Goal: Information Seeking & Learning: Learn about a topic

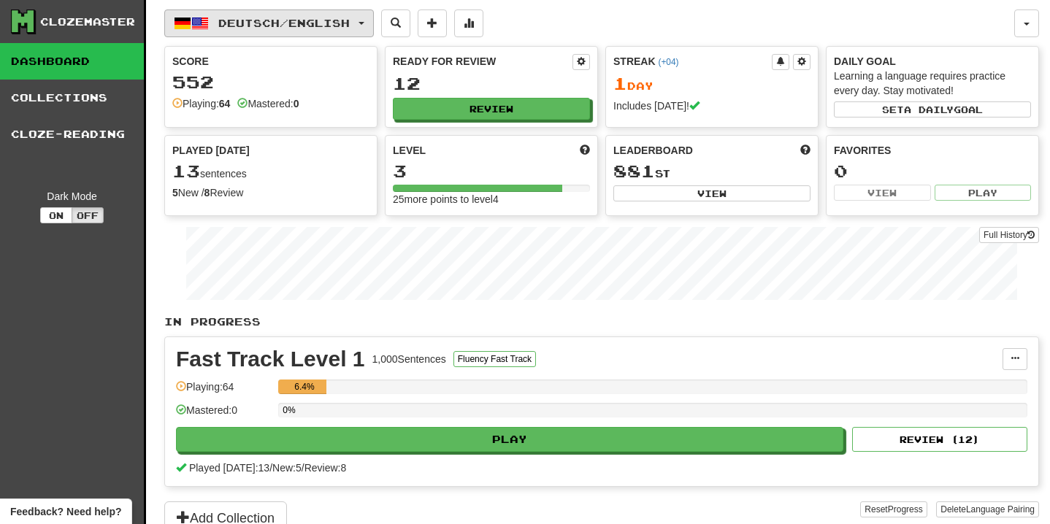
click at [366, 23] on button "Deutsch / English" at bounding box center [268, 23] width 209 height 28
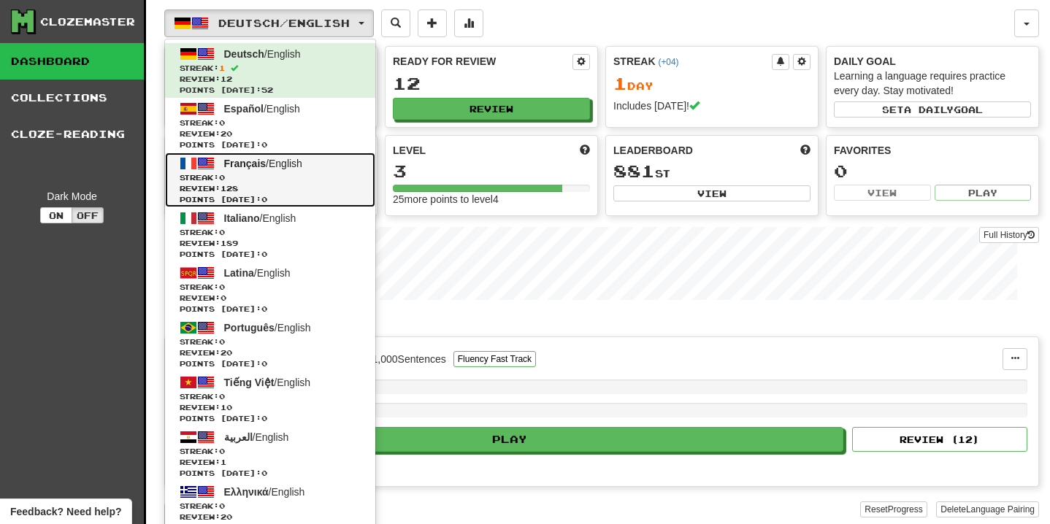
click at [332, 171] on link "Français / English Streak: 0 Review: 128 Points today: 0" at bounding box center [270, 180] width 210 height 55
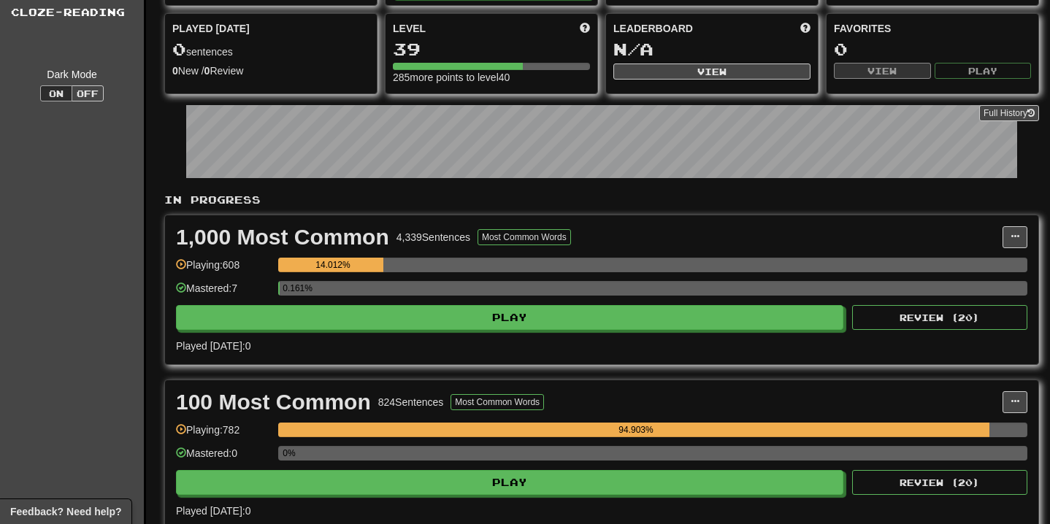
scroll to position [146, 0]
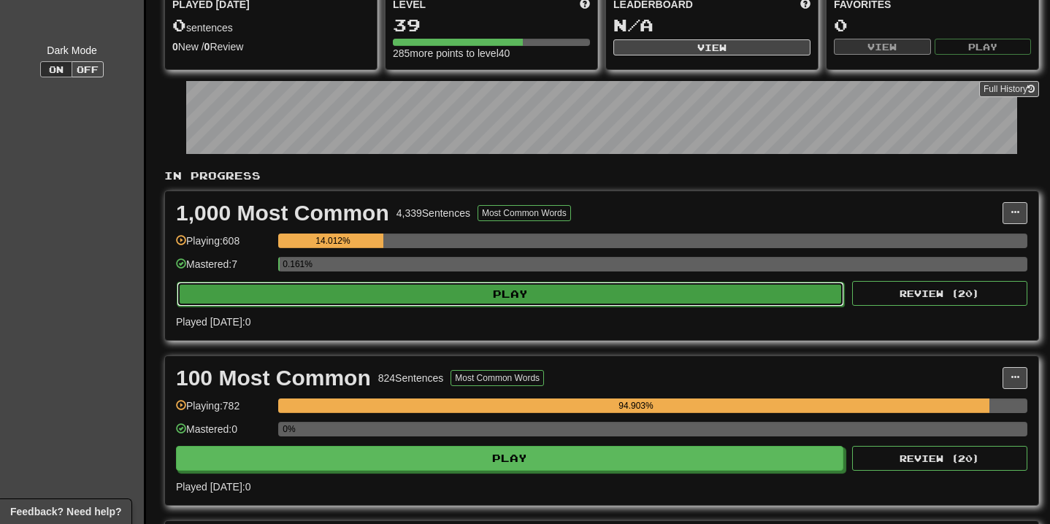
click at [519, 290] on button "Play" at bounding box center [510, 294] width 667 height 25
select select "**"
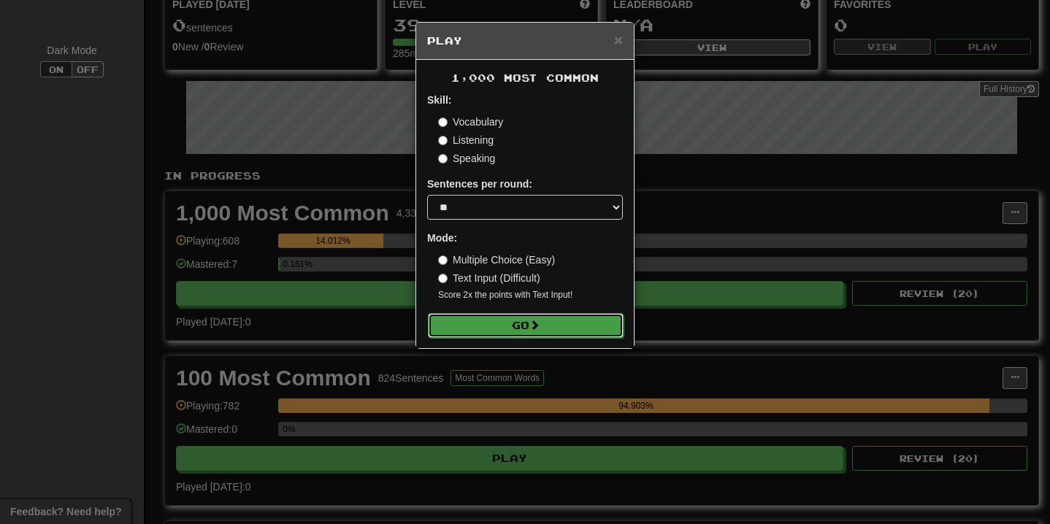
click at [523, 329] on button "Go" at bounding box center [526, 325] width 196 height 25
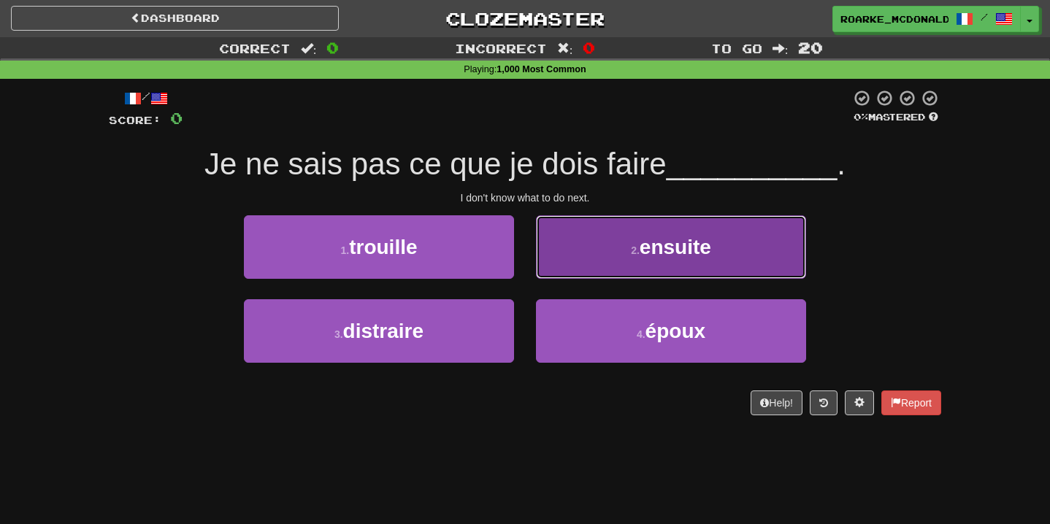
click at [603, 233] on button "2 . ensuite" at bounding box center [671, 246] width 270 height 63
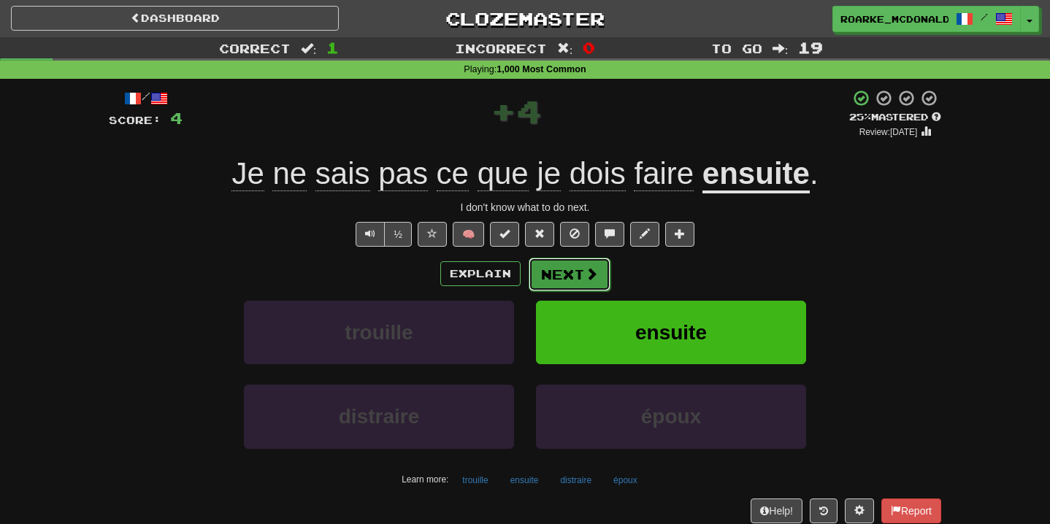
click at [587, 275] on span at bounding box center [591, 273] width 13 height 13
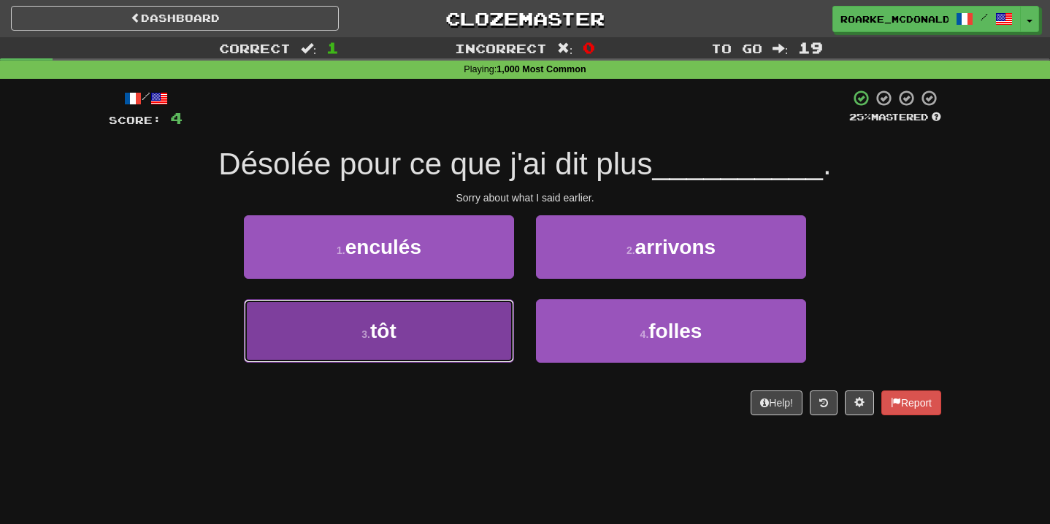
click at [474, 322] on button "3 . tôt" at bounding box center [379, 330] width 270 height 63
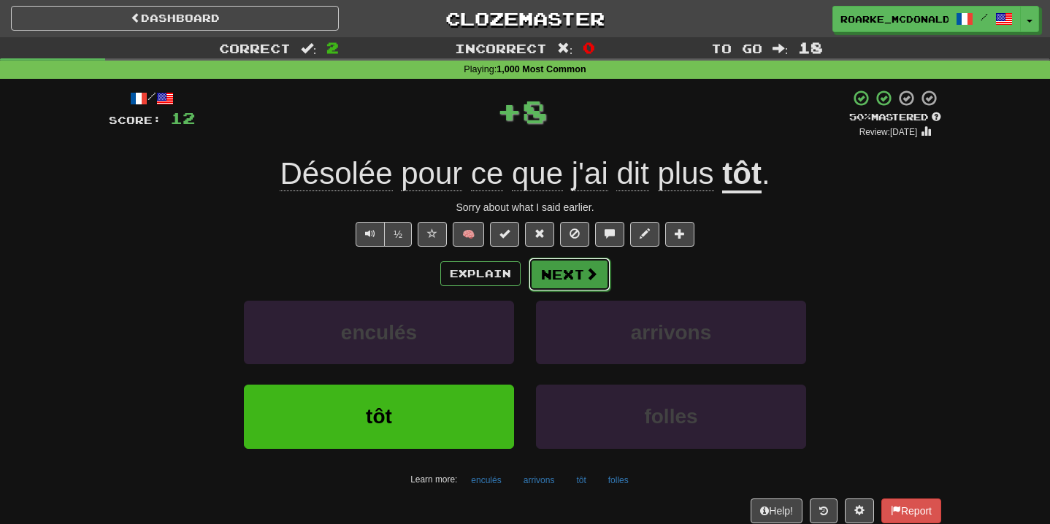
click at [604, 277] on button "Next" at bounding box center [569, 275] width 82 height 34
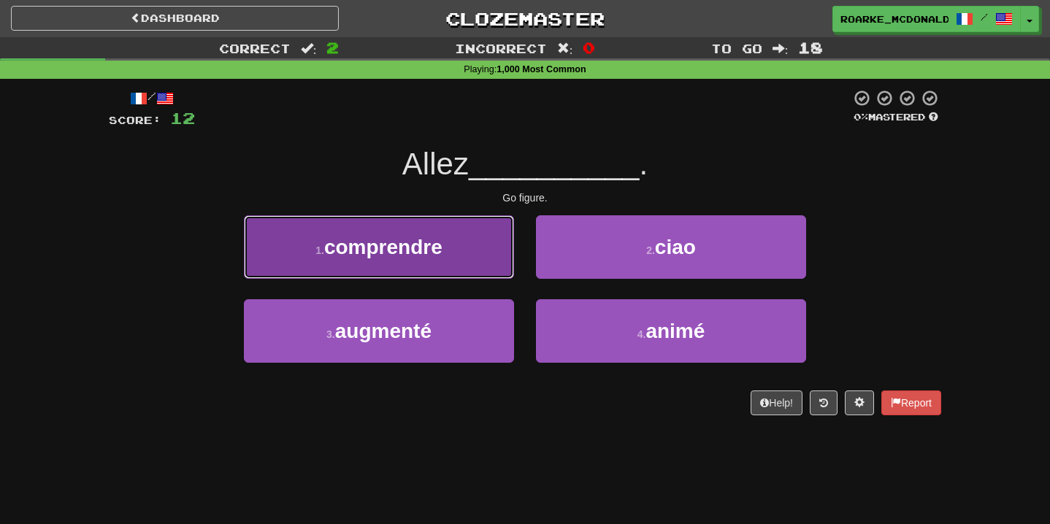
click at [496, 248] on button "1 . comprendre" at bounding box center [379, 246] width 270 height 63
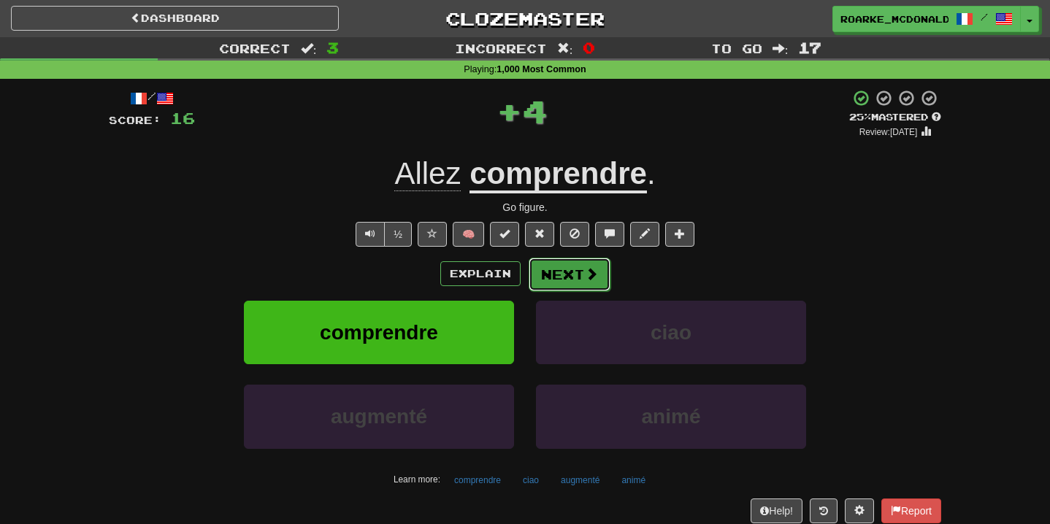
click at [590, 280] on span at bounding box center [591, 273] width 13 height 13
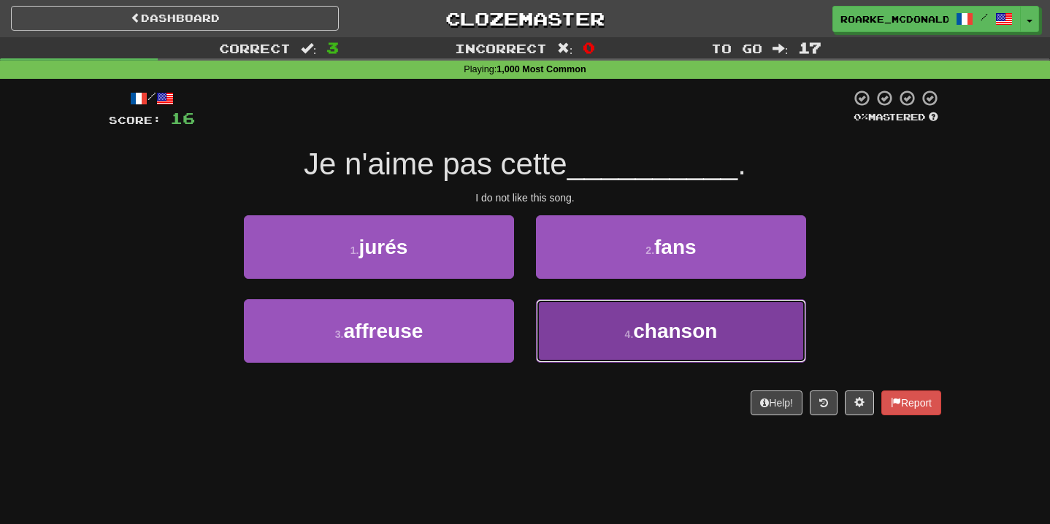
click at [585, 310] on button "4 . chanson" at bounding box center [671, 330] width 270 height 63
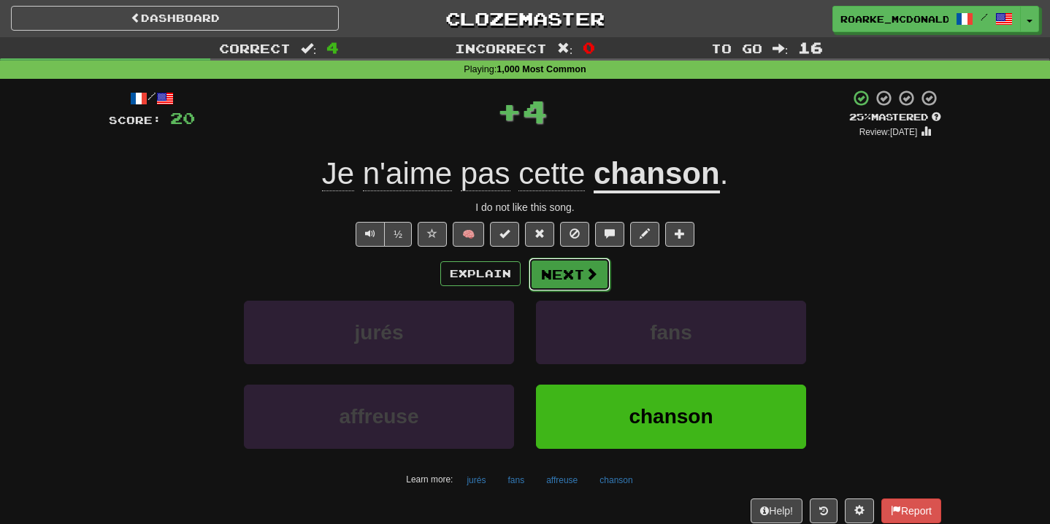
click at [567, 290] on button "Next" at bounding box center [569, 275] width 82 height 34
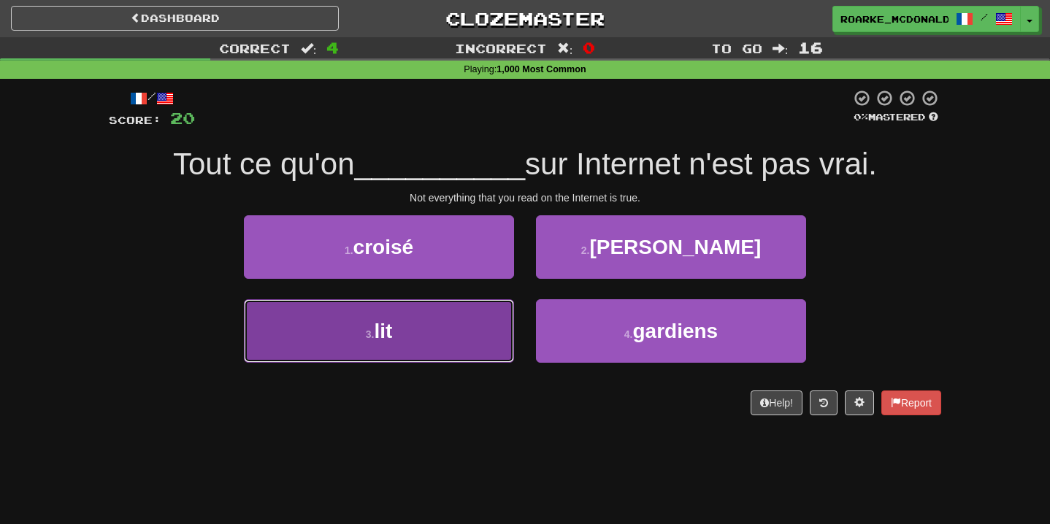
click at [399, 342] on button "3 . lit" at bounding box center [379, 330] width 270 height 63
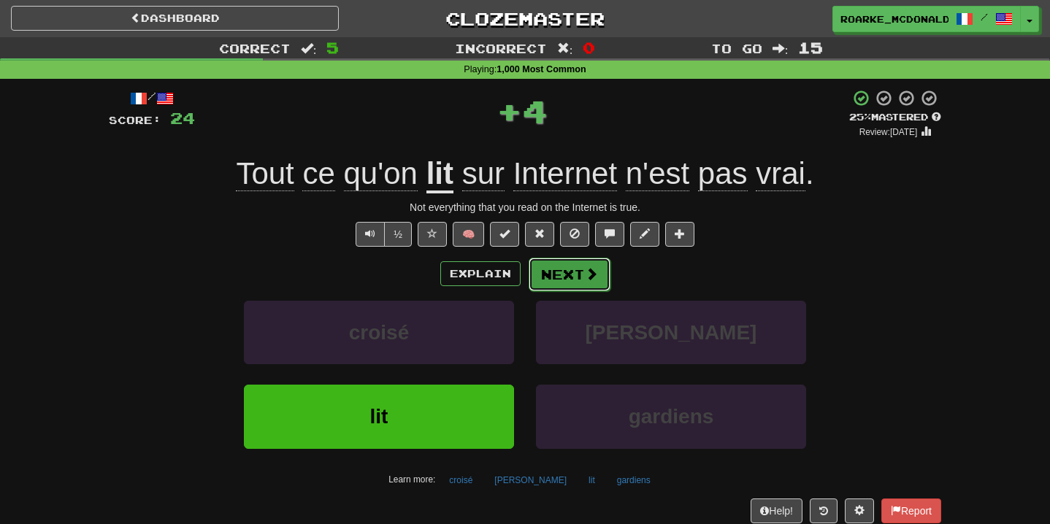
click at [547, 274] on button "Next" at bounding box center [569, 275] width 82 height 34
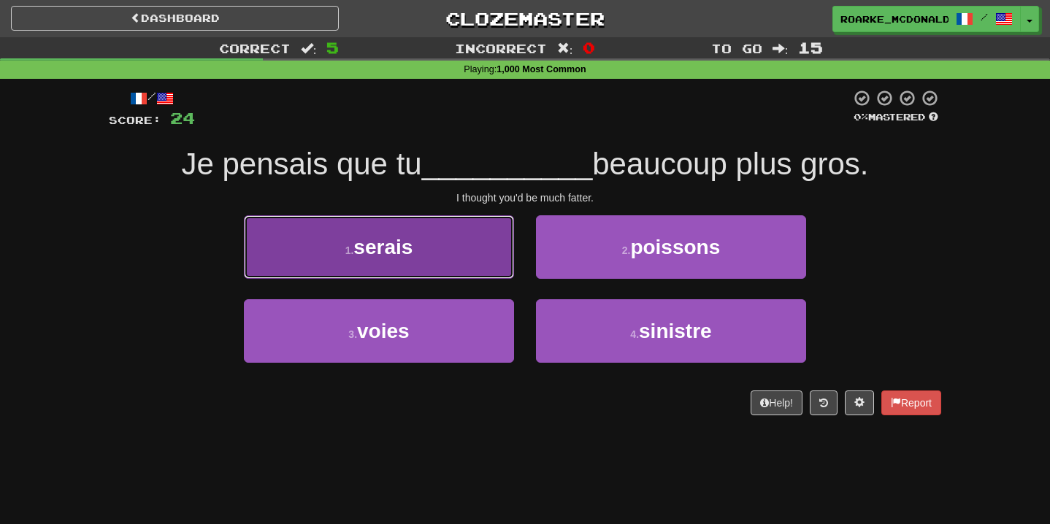
click at [454, 250] on button "1 . serais" at bounding box center [379, 246] width 270 height 63
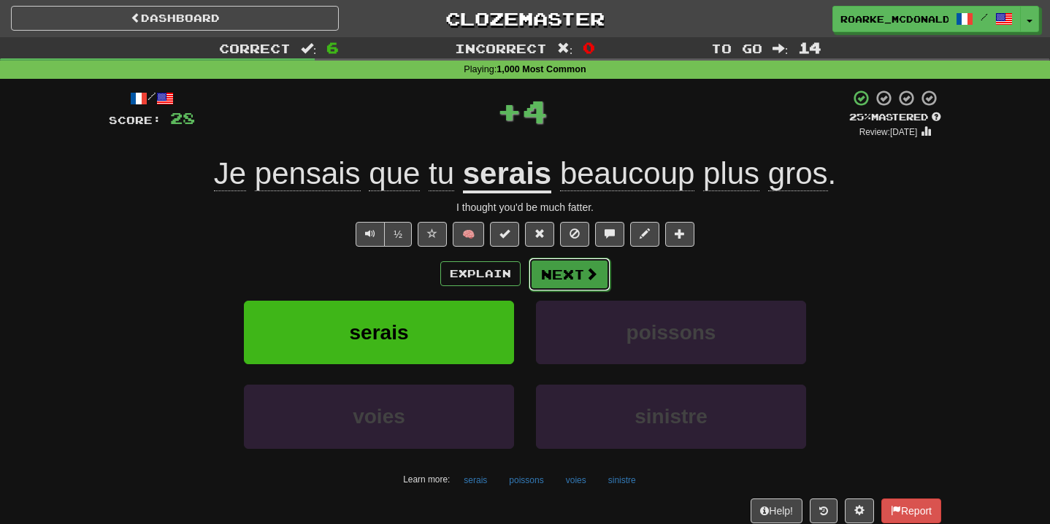
click at [586, 264] on button "Next" at bounding box center [569, 275] width 82 height 34
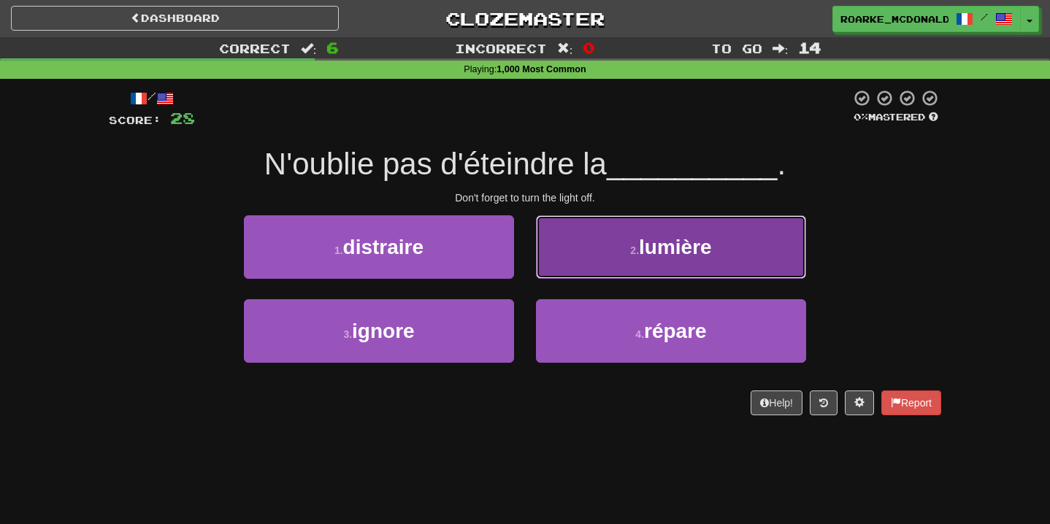
click at [628, 261] on button "2 . lumière" at bounding box center [671, 246] width 270 height 63
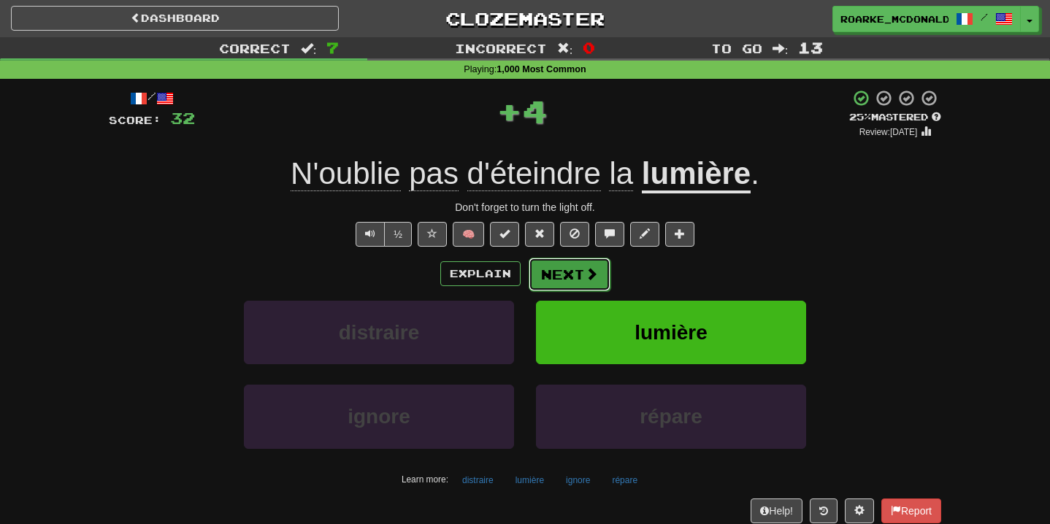
click at [593, 270] on span at bounding box center [591, 273] width 13 height 13
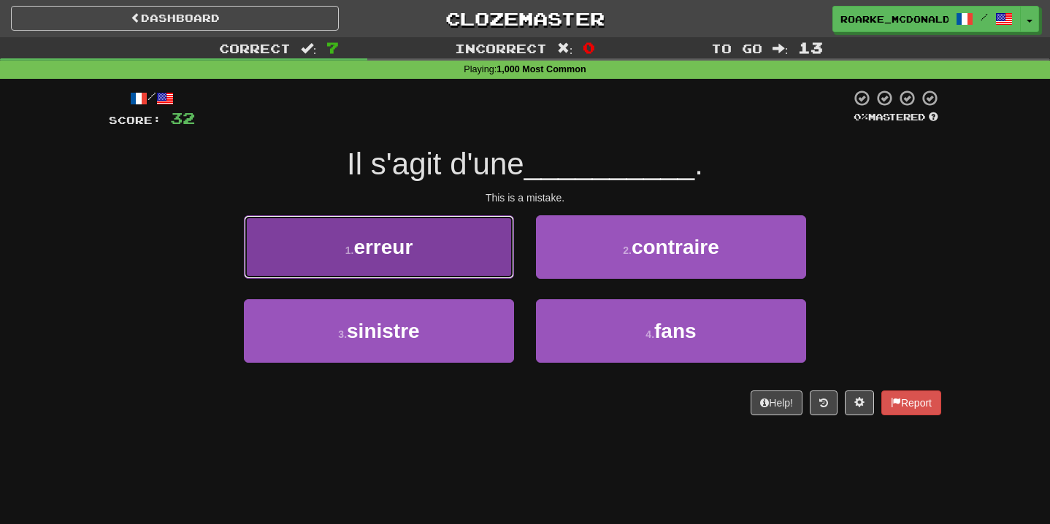
click at [468, 261] on button "1 . erreur" at bounding box center [379, 246] width 270 height 63
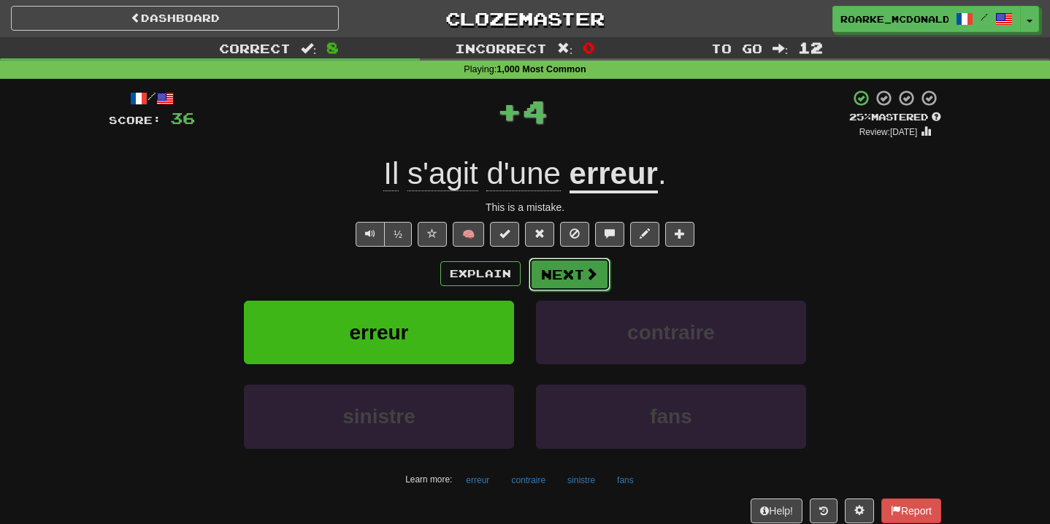
click at [601, 271] on button "Next" at bounding box center [569, 275] width 82 height 34
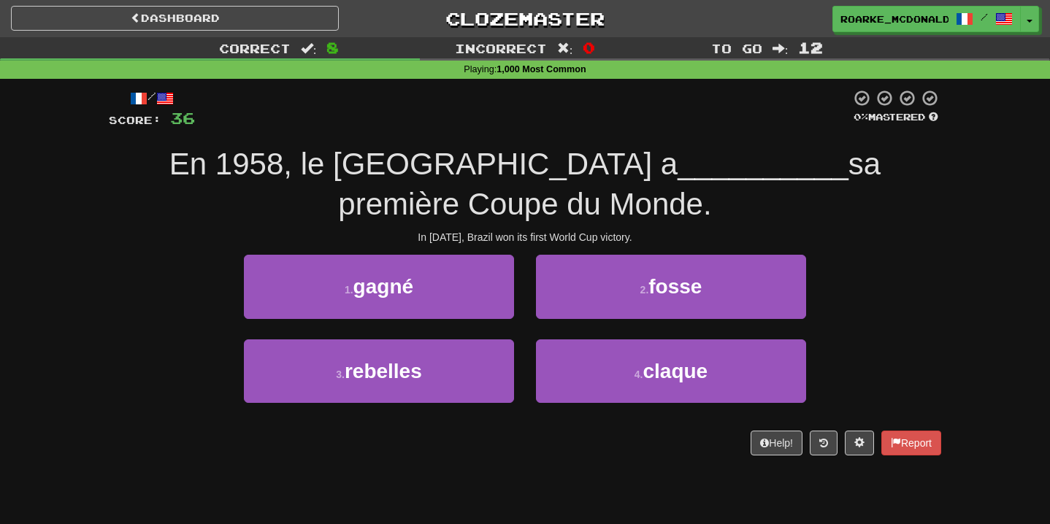
click at [426, 331] on div "1 . gagné" at bounding box center [379, 297] width 292 height 84
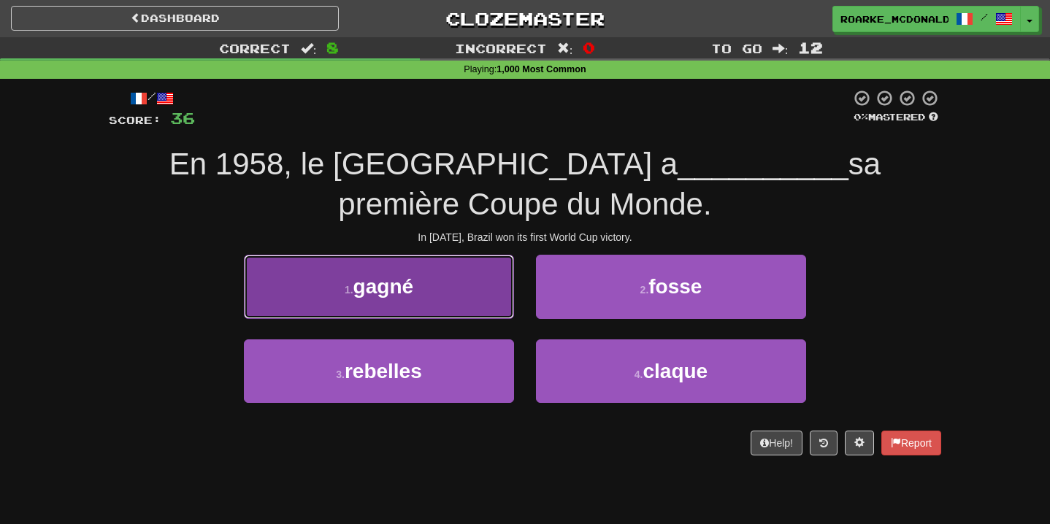
click at [428, 300] on button "1 . gagné" at bounding box center [379, 286] width 270 height 63
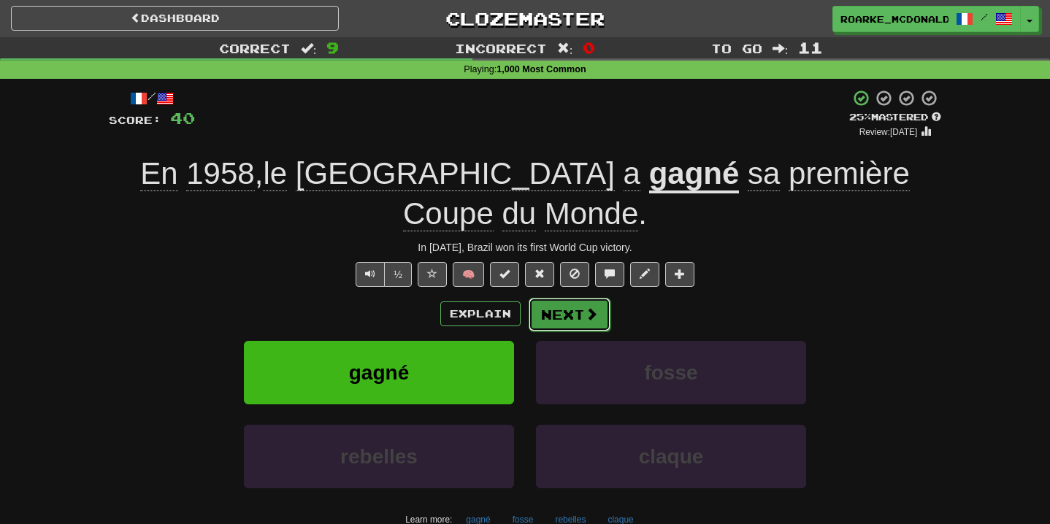
click at [553, 298] on button "Next" at bounding box center [569, 315] width 82 height 34
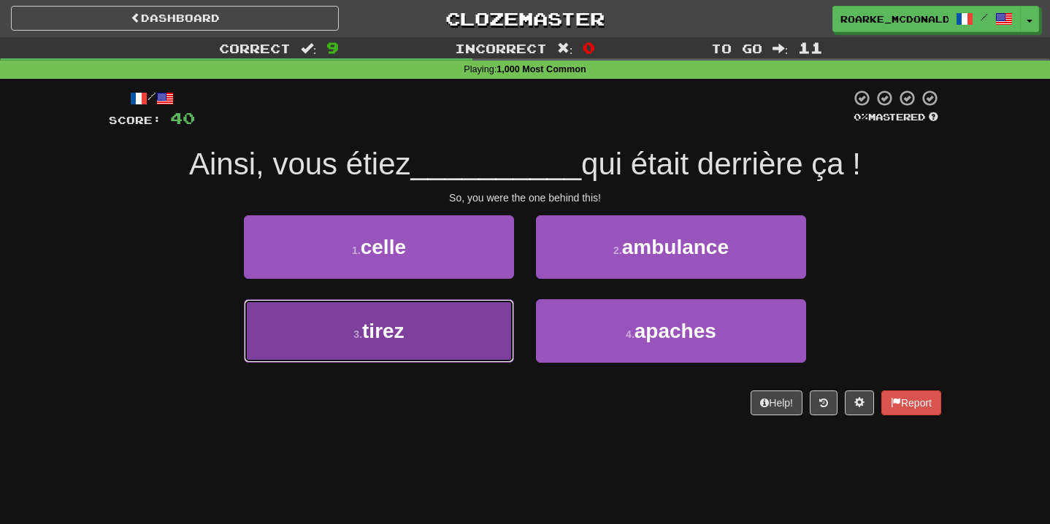
click at [495, 317] on button "3 . tirez" at bounding box center [379, 330] width 270 height 63
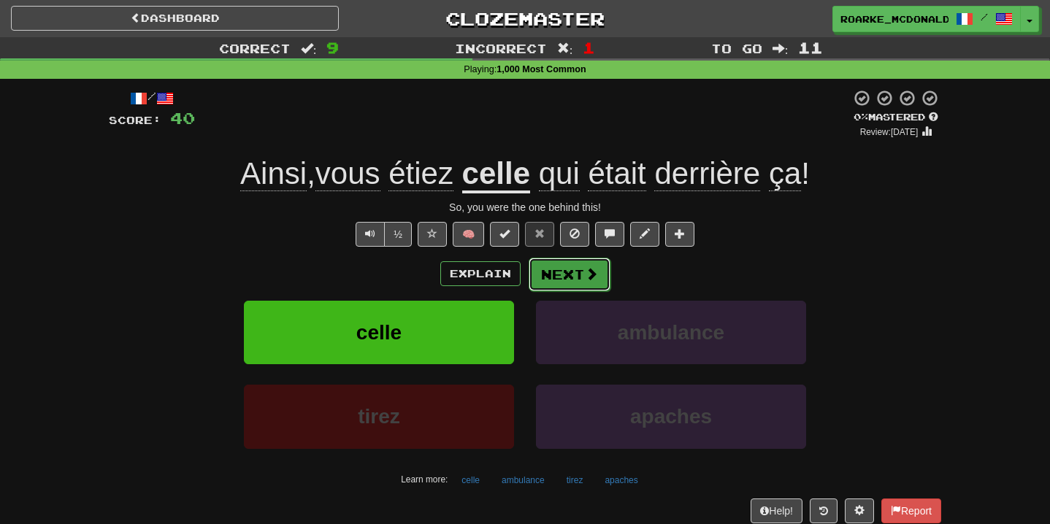
click at [584, 290] on button "Next" at bounding box center [569, 275] width 82 height 34
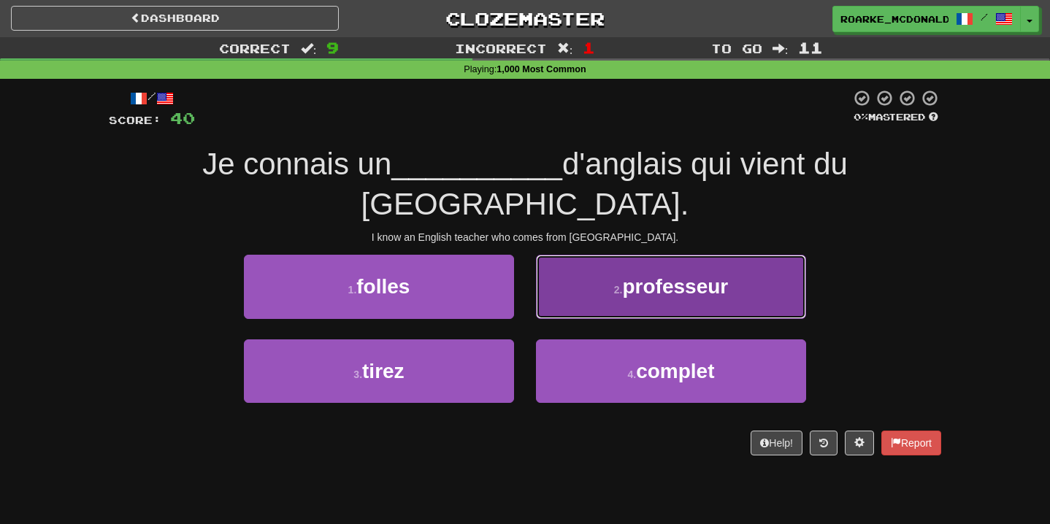
click at [623, 257] on button "2 . professeur" at bounding box center [671, 286] width 270 height 63
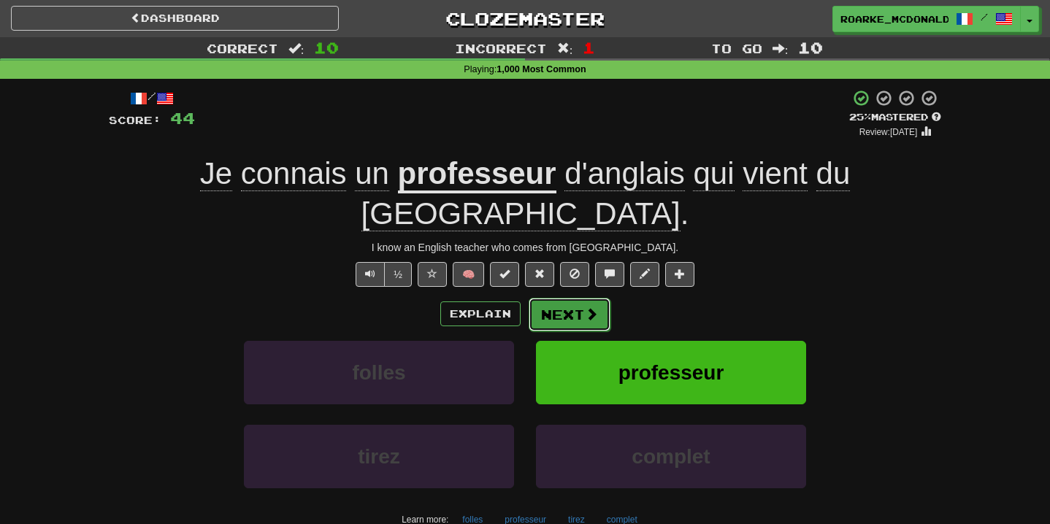
click at [581, 298] on button "Next" at bounding box center [569, 315] width 82 height 34
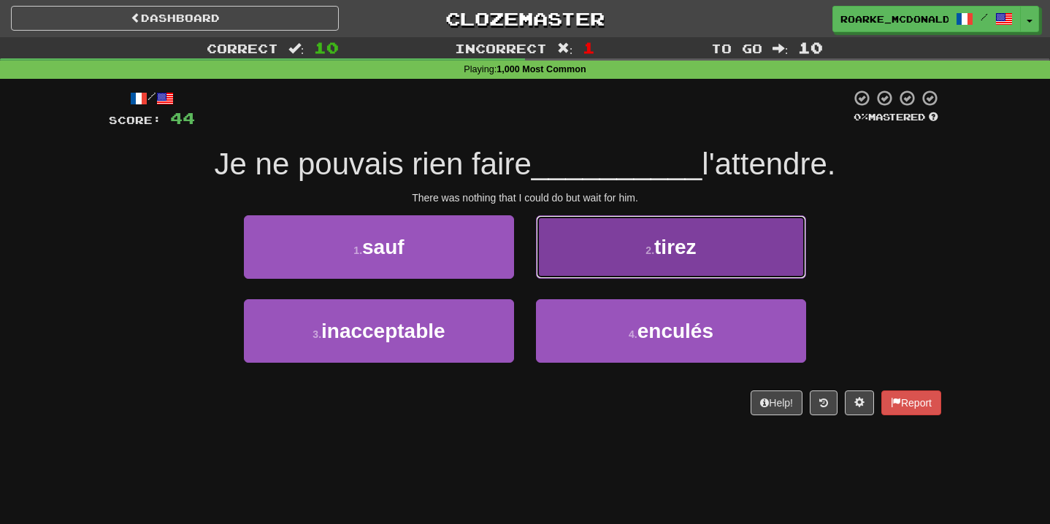
click at [643, 270] on button "2 . tirez" at bounding box center [671, 246] width 270 height 63
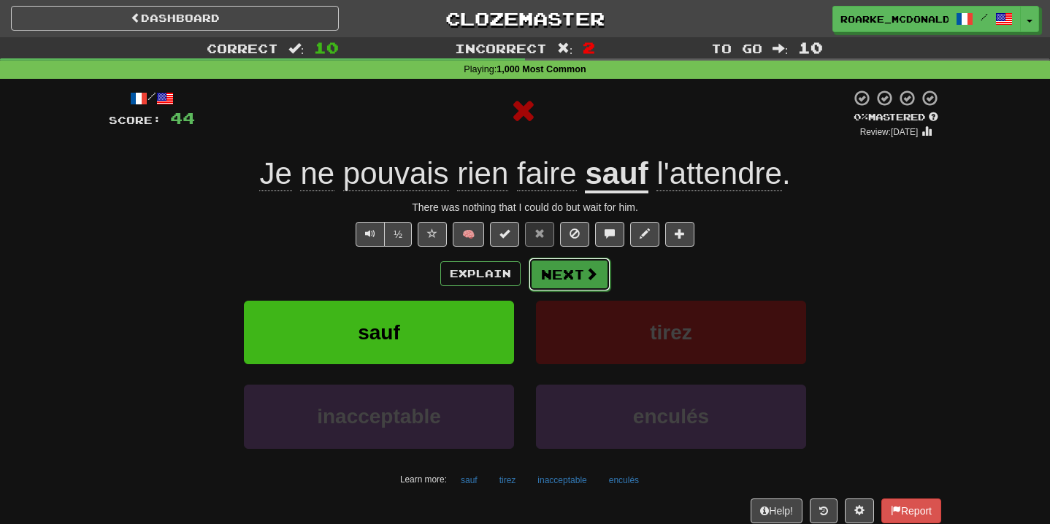
click at [571, 277] on button "Next" at bounding box center [569, 275] width 82 height 34
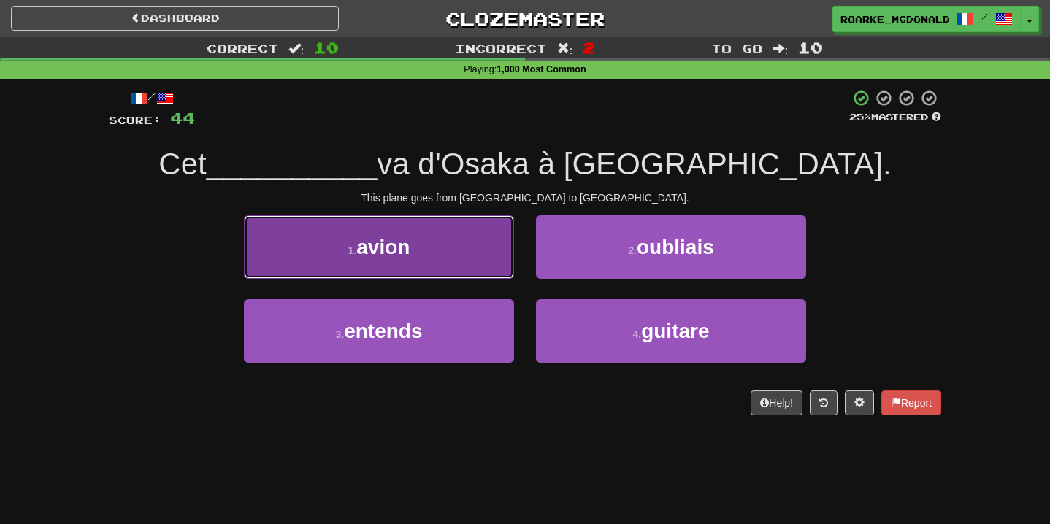
click at [453, 250] on button "1 . avion" at bounding box center [379, 246] width 270 height 63
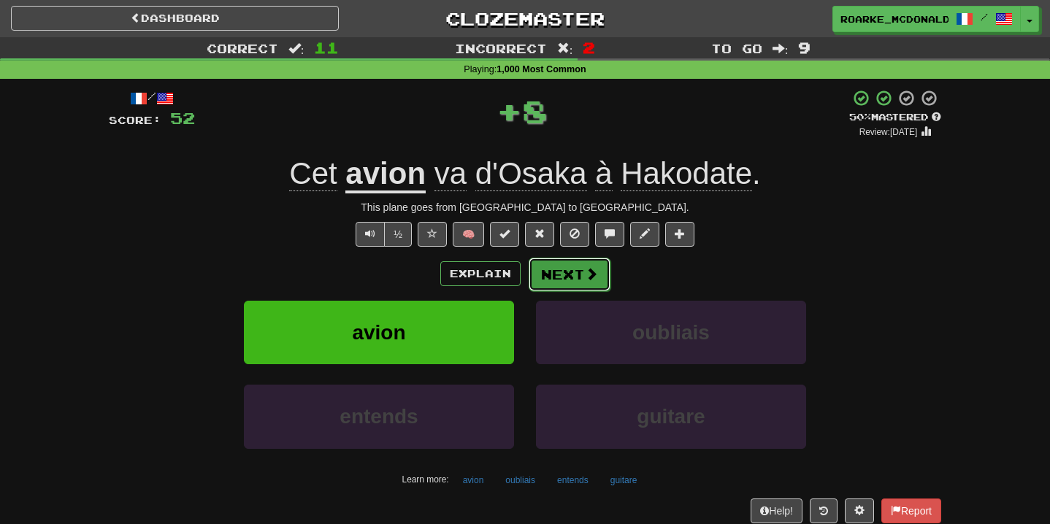
click at [582, 277] on button "Next" at bounding box center [569, 275] width 82 height 34
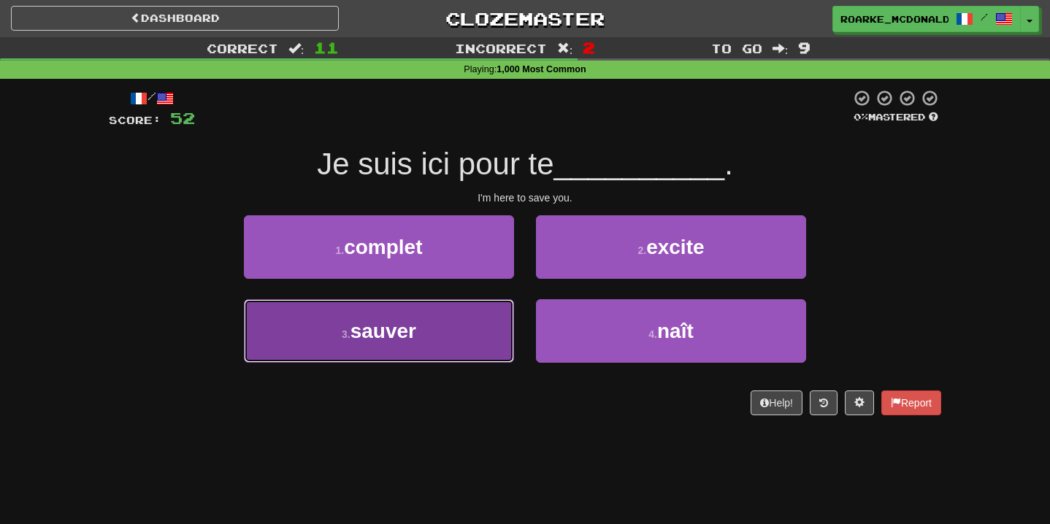
click at [485, 307] on button "3 . sauver" at bounding box center [379, 330] width 270 height 63
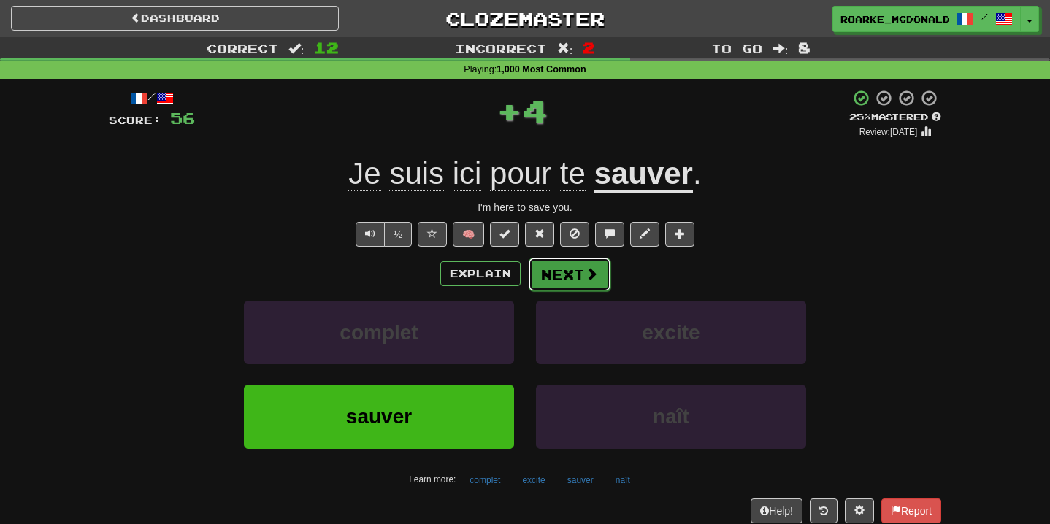
click at [590, 270] on span at bounding box center [591, 273] width 13 height 13
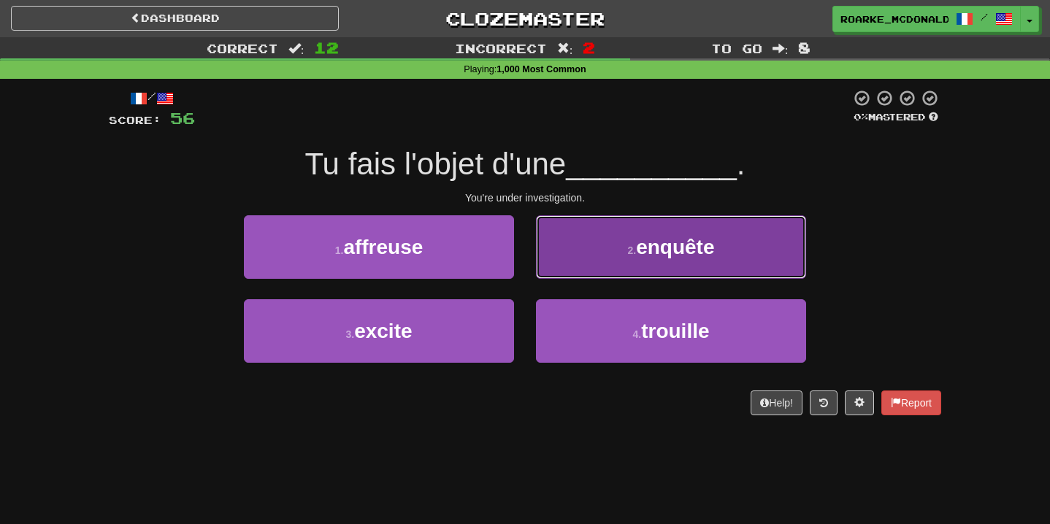
click at [575, 258] on button "2 . enquête" at bounding box center [671, 246] width 270 height 63
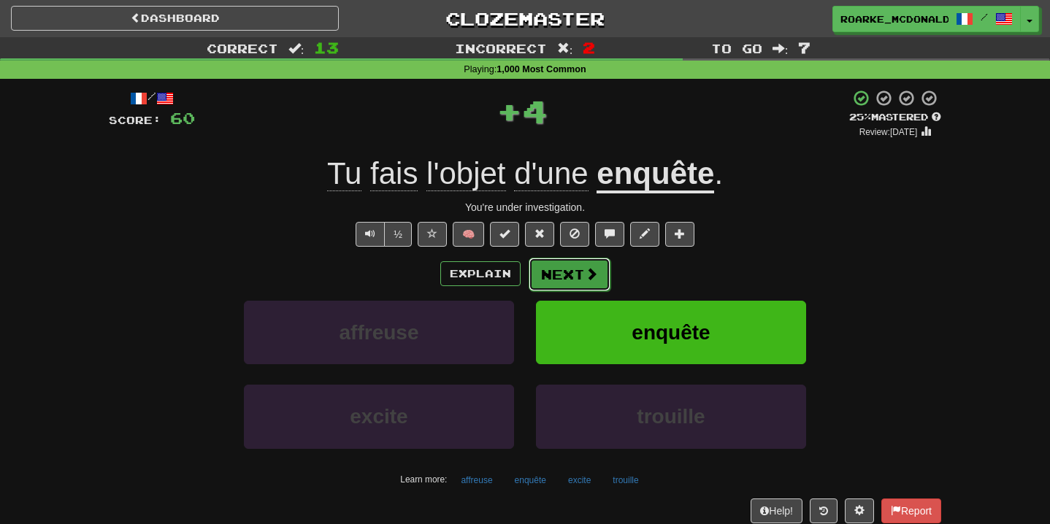
click at [574, 276] on button "Next" at bounding box center [569, 275] width 82 height 34
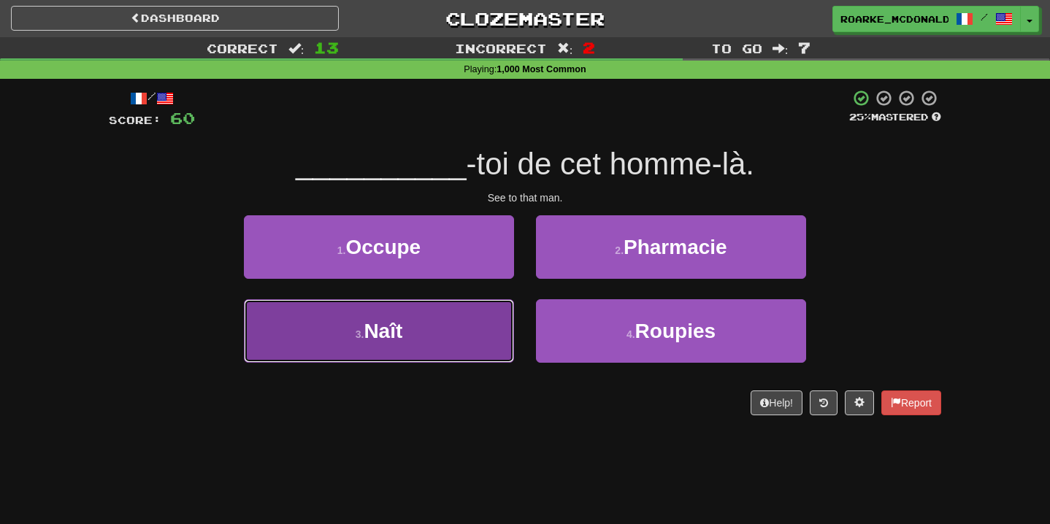
click at [475, 323] on button "3 . Naît" at bounding box center [379, 330] width 270 height 63
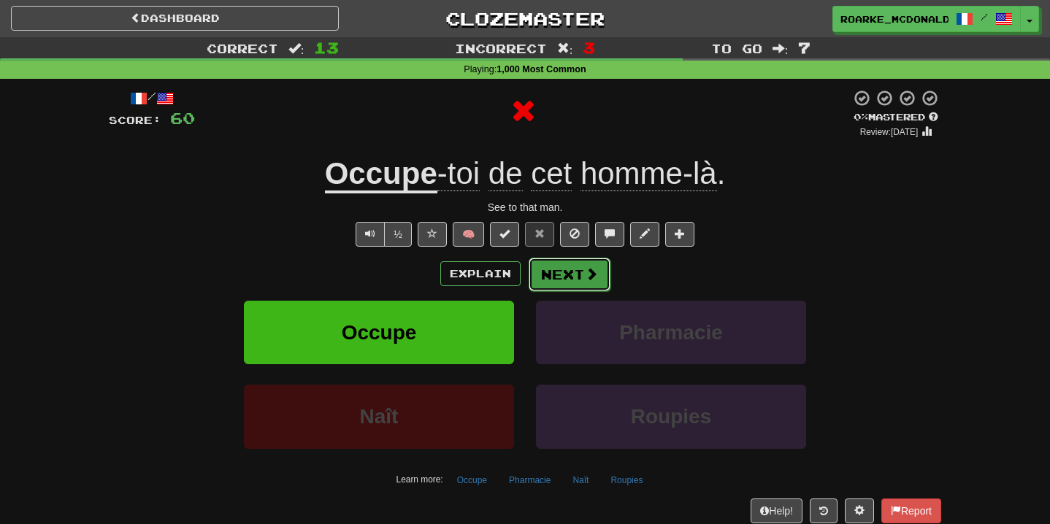
click at [595, 280] on span at bounding box center [591, 273] width 13 height 13
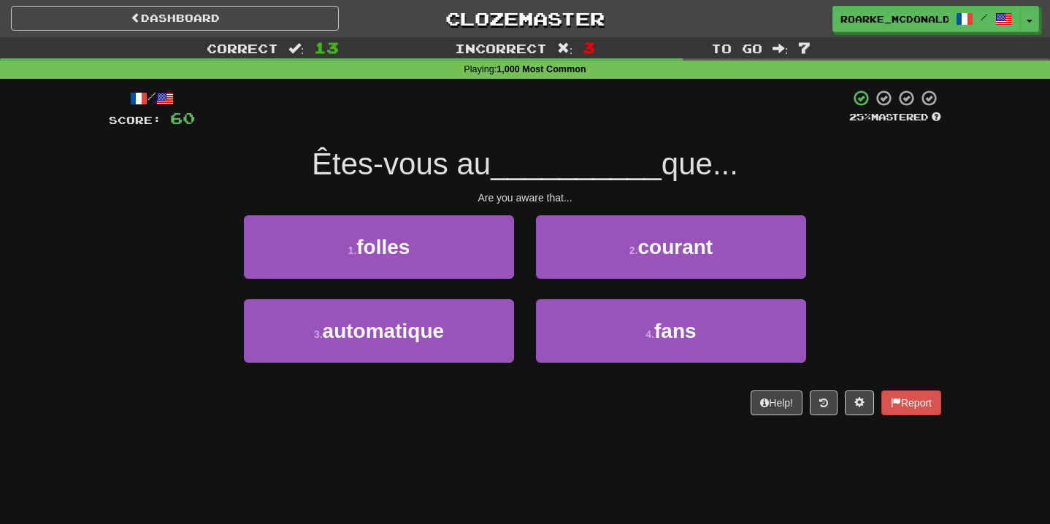
click at [640, 281] on div "2 . courant" at bounding box center [671, 257] width 292 height 84
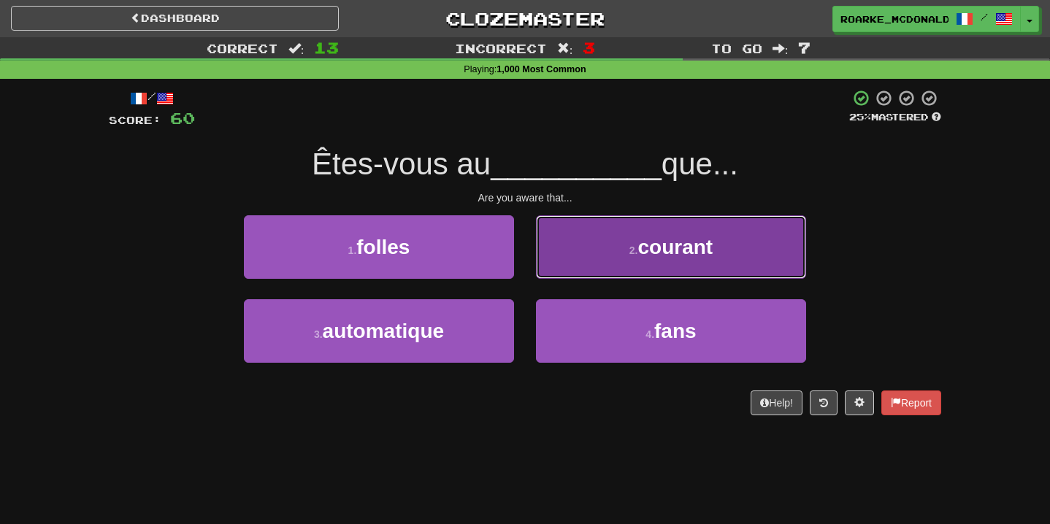
click at [605, 267] on button "2 . courant" at bounding box center [671, 246] width 270 height 63
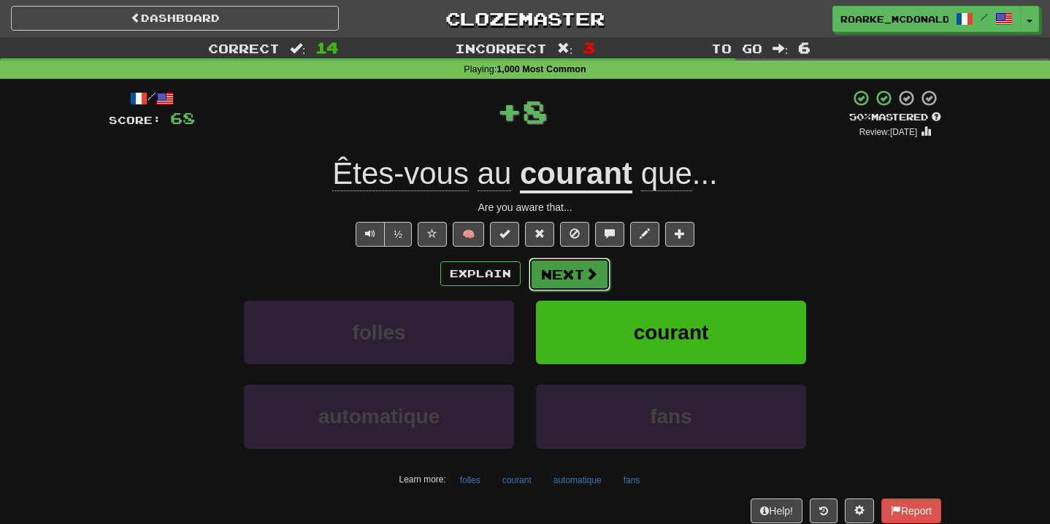
click at [588, 272] on span at bounding box center [591, 273] width 13 height 13
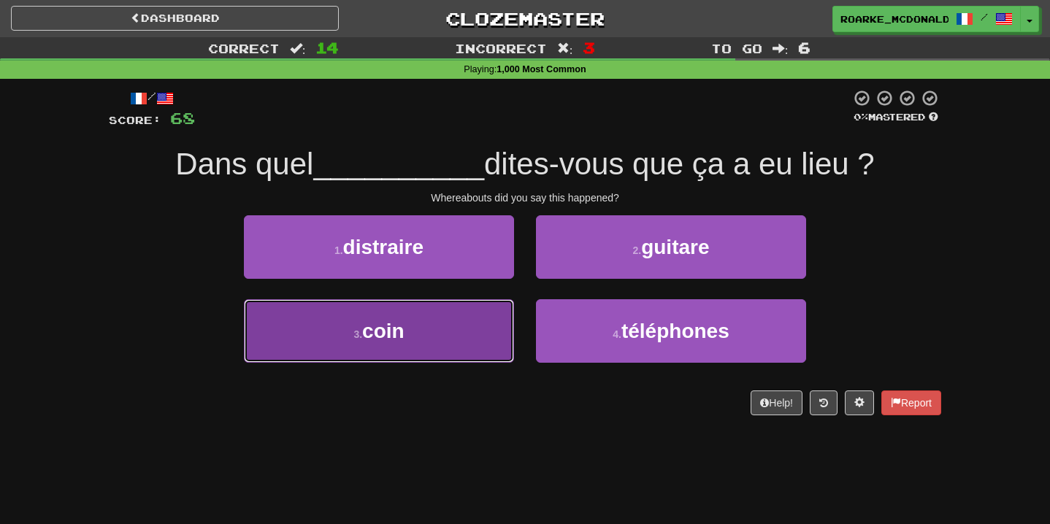
click at [447, 323] on button "3 . coin" at bounding box center [379, 330] width 270 height 63
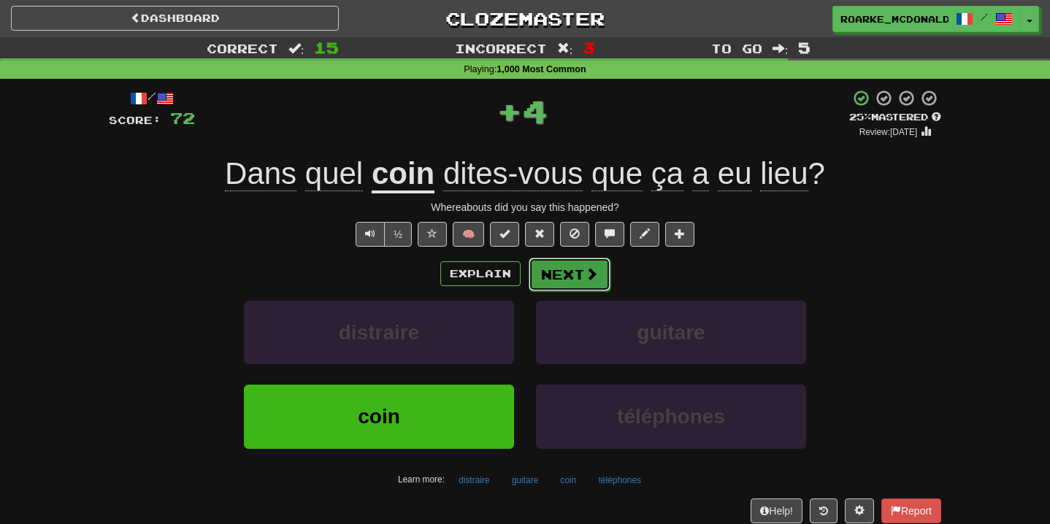
click at [553, 275] on button "Next" at bounding box center [569, 275] width 82 height 34
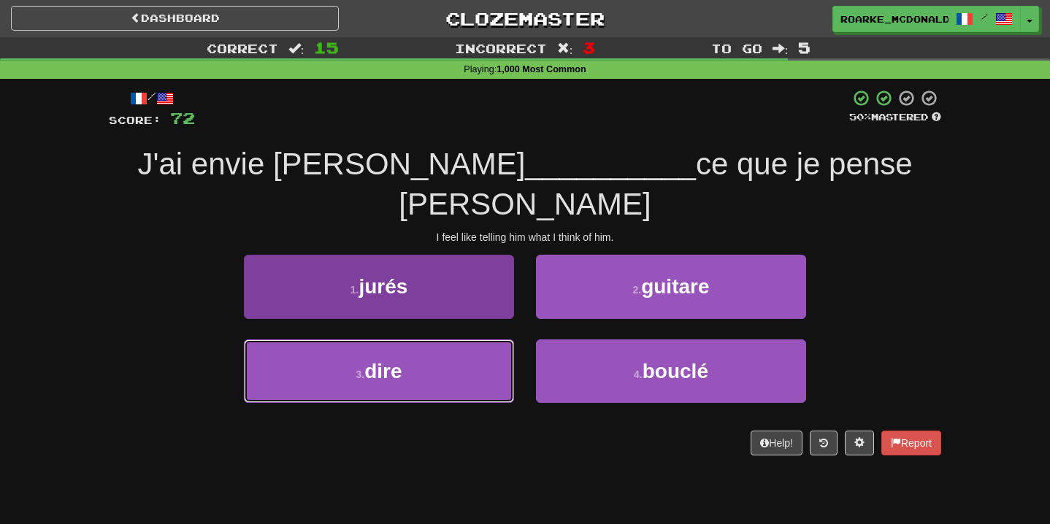
click at [477, 339] on button "3 . dire" at bounding box center [379, 370] width 270 height 63
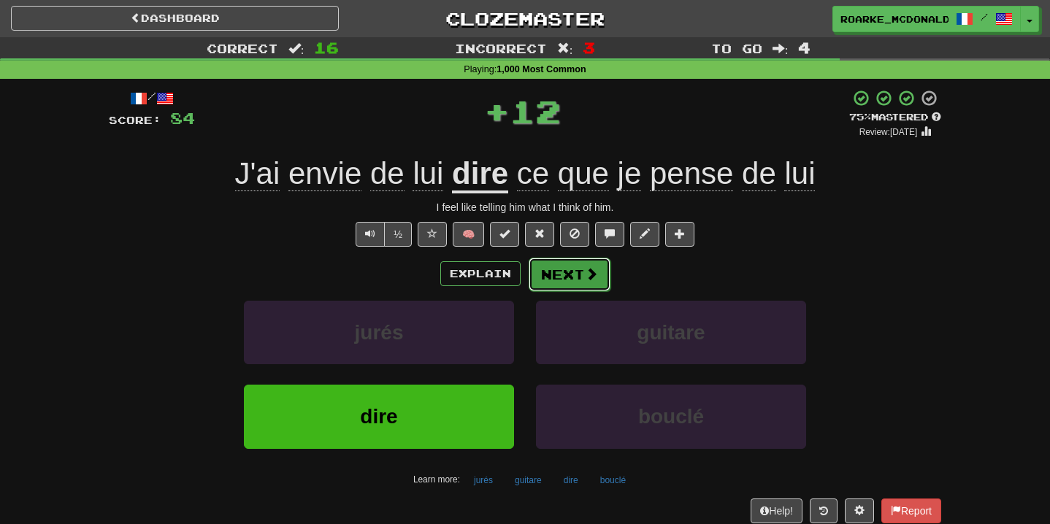
click at [574, 276] on button "Next" at bounding box center [569, 275] width 82 height 34
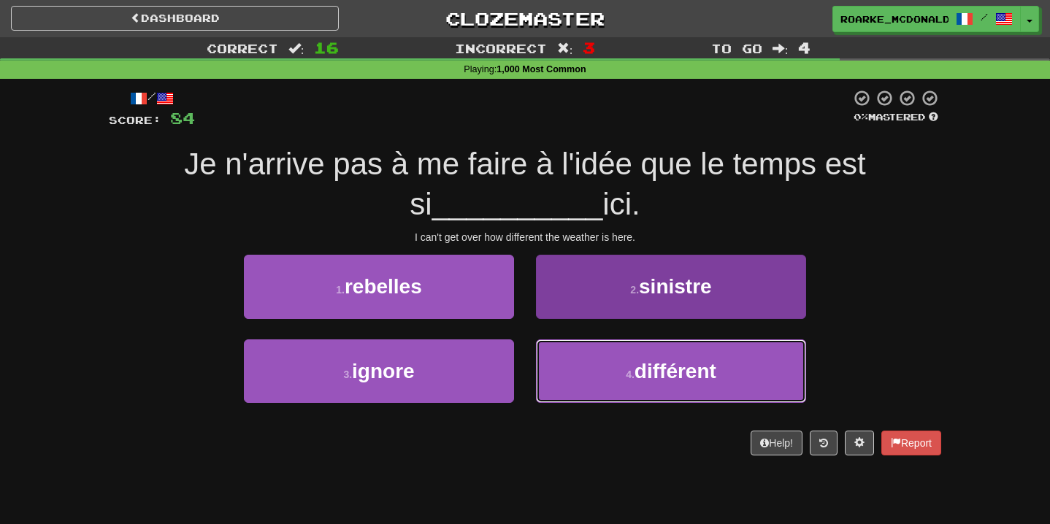
click at [597, 341] on button "4 . différent" at bounding box center [671, 370] width 270 height 63
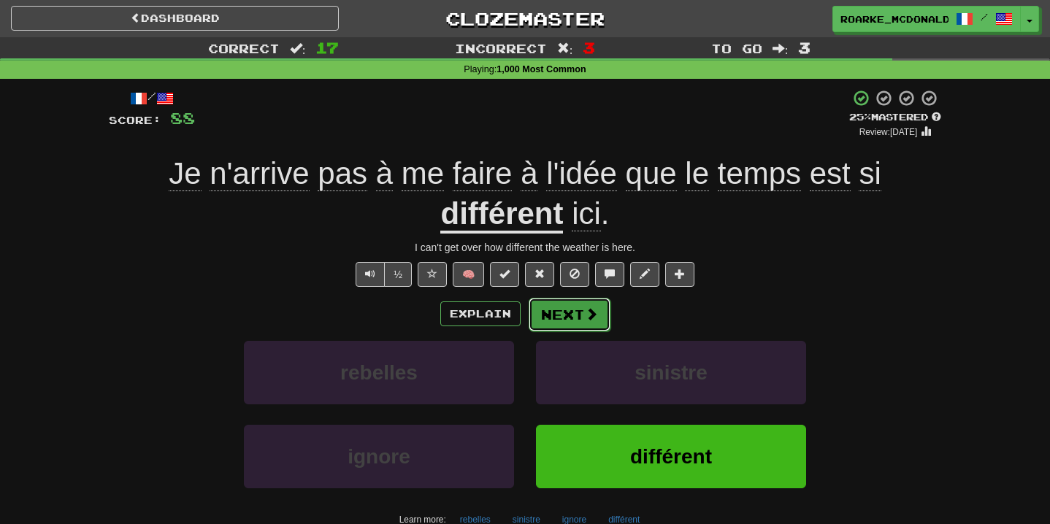
click at [595, 315] on span at bounding box center [591, 313] width 13 height 13
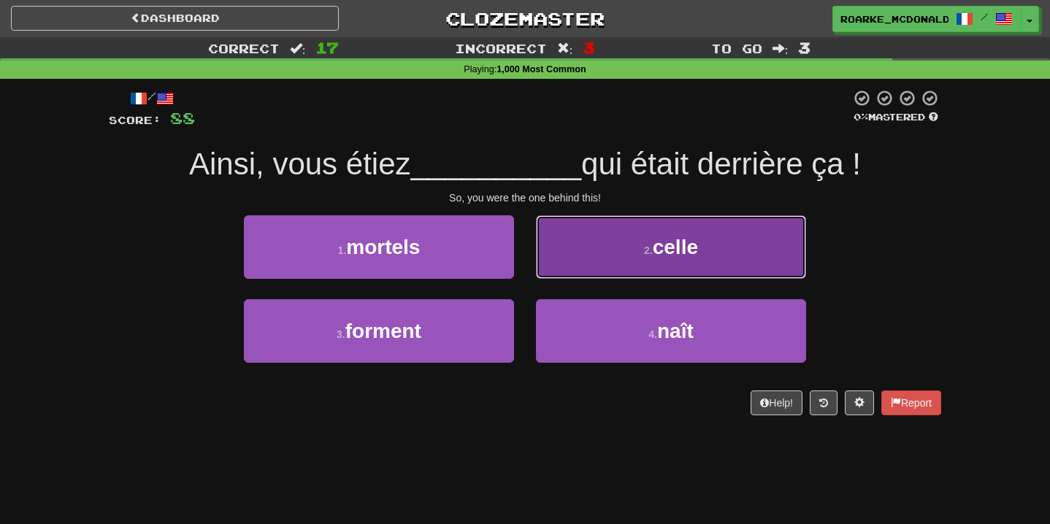
click at [608, 272] on button "2 . celle" at bounding box center [671, 246] width 270 height 63
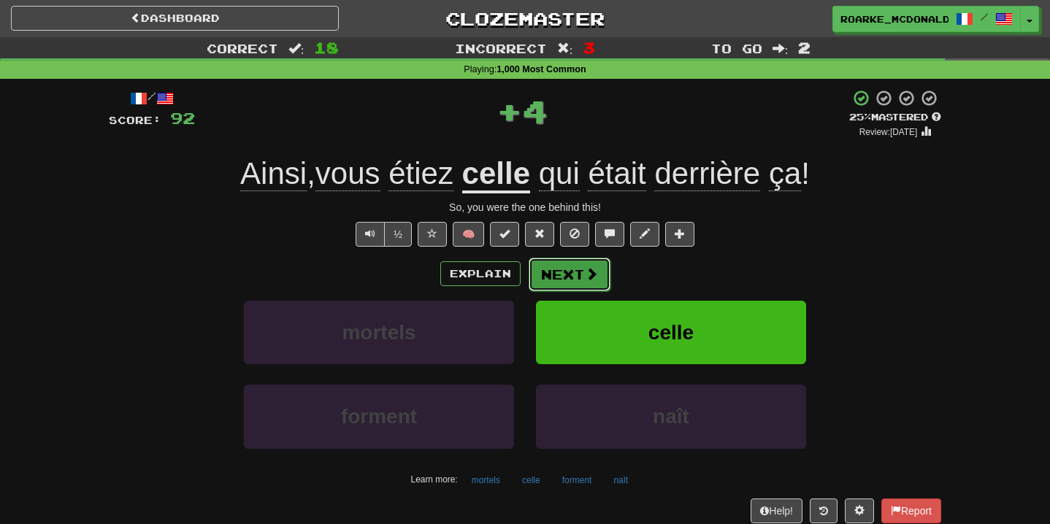
click at [597, 274] on button "Next" at bounding box center [569, 275] width 82 height 34
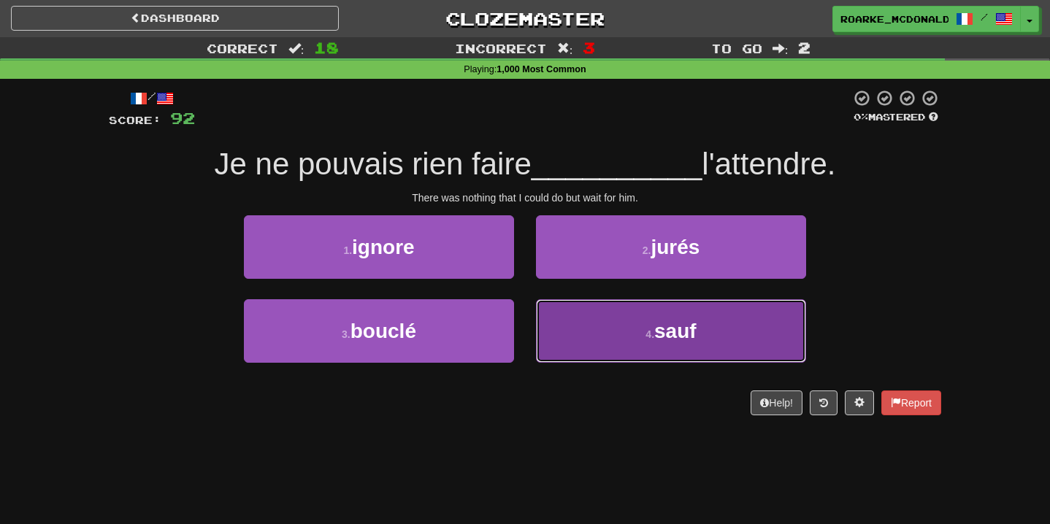
click at [571, 323] on button "4 . sauf" at bounding box center [671, 330] width 270 height 63
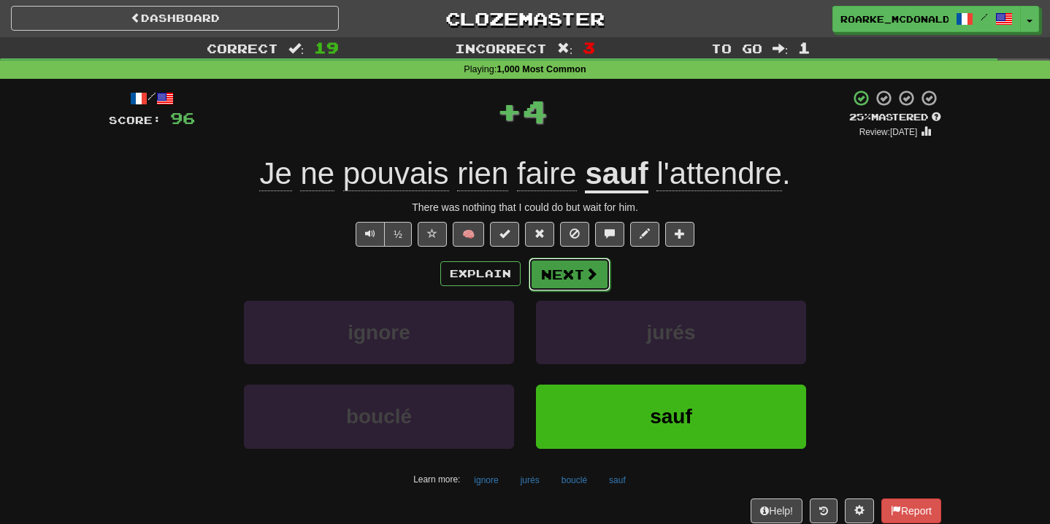
click at [568, 282] on button "Next" at bounding box center [569, 275] width 82 height 34
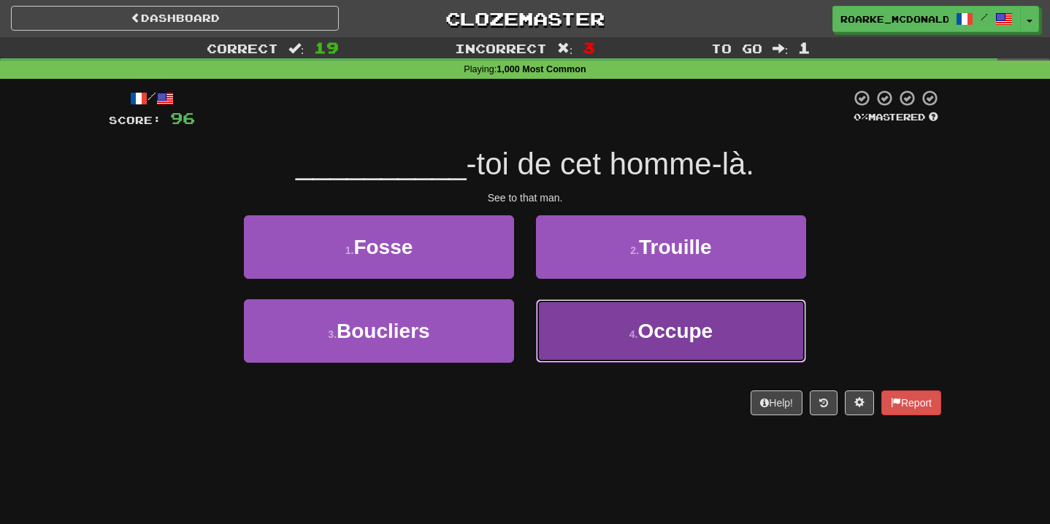
click at [671, 321] on span "Occupe" at bounding box center [674, 331] width 75 height 23
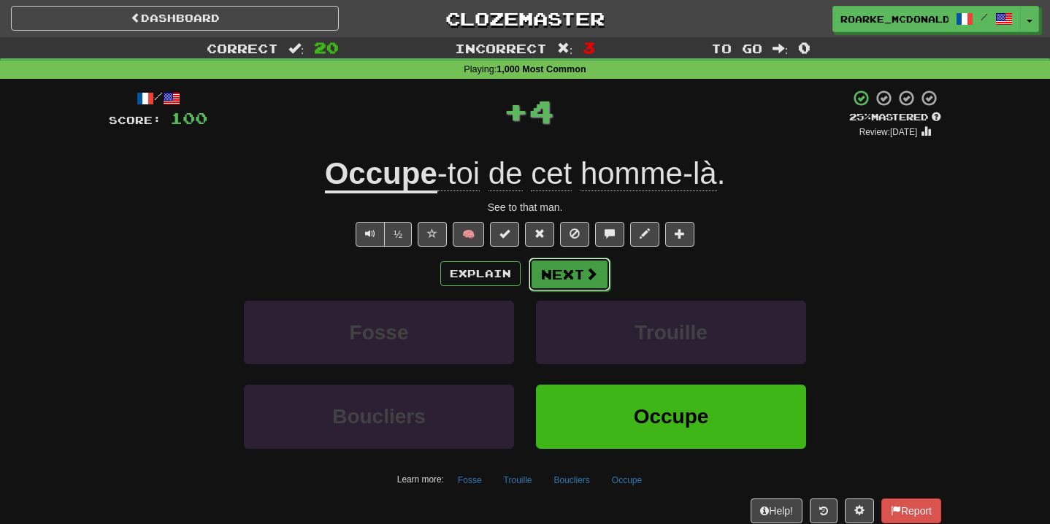
click at [575, 276] on button "Next" at bounding box center [569, 275] width 82 height 34
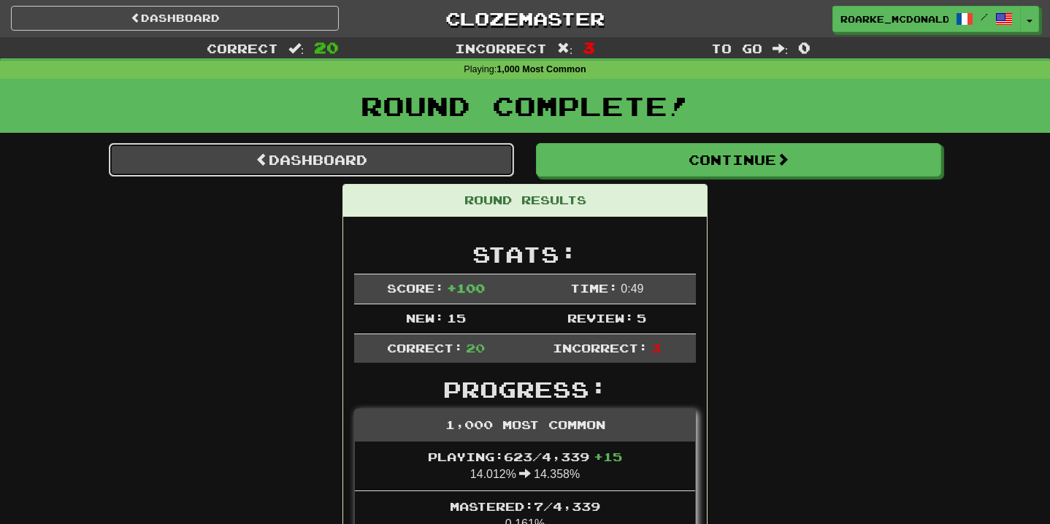
click at [412, 160] on link "Dashboard" at bounding box center [311, 160] width 405 height 34
